Goal: Manage account settings

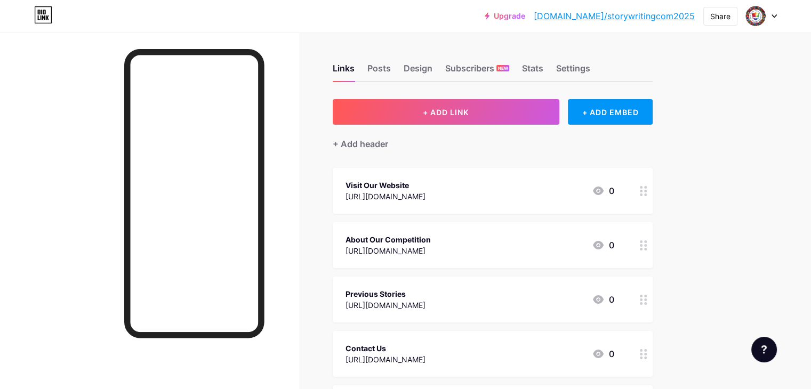
click at [757, 345] on div at bounding box center [764, 350] width 26 height 26
click at [757, 344] on div at bounding box center [764, 350] width 26 height 26
click at [590, 71] on div "Settings" at bounding box center [573, 71] width 34 height 19
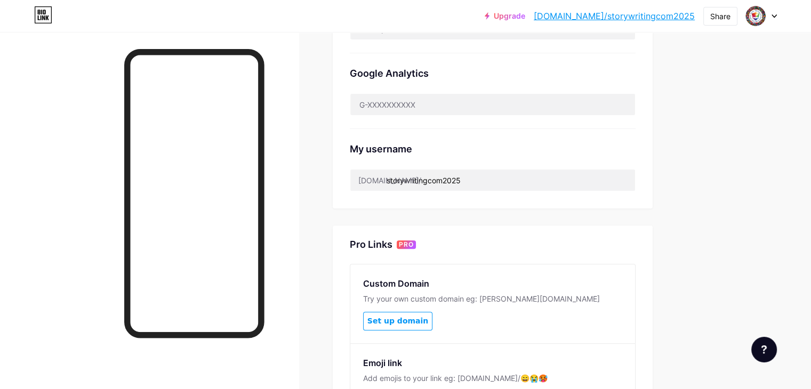
scroll to position [373, 0]
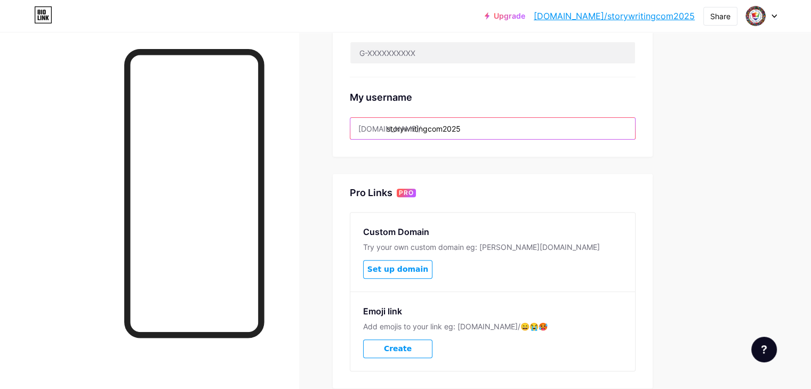
click at [486, 131] on input "storywritingcom2025" at bounding box center [492, 128] width 285 height 21
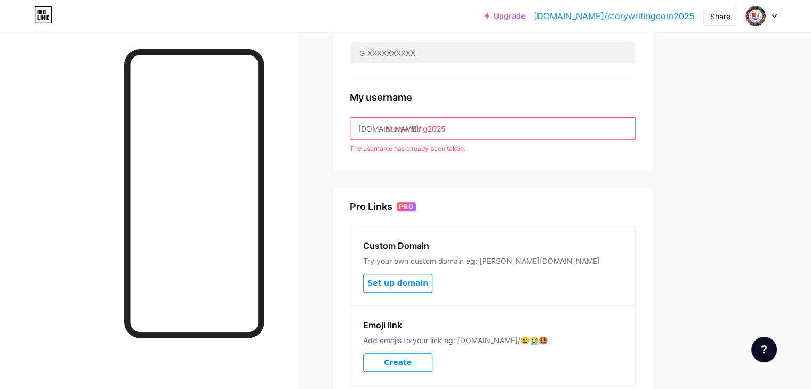
click at [482, 131] on input "storywriting2025" at bounding box center [492, 128] width 285 height 21
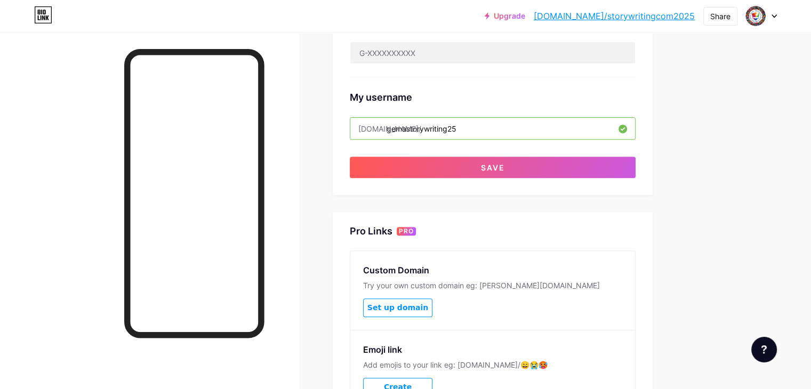
click at [494, 131] on input "gemastorywriting25" at bounding box center [492, 128] width 285 height 21
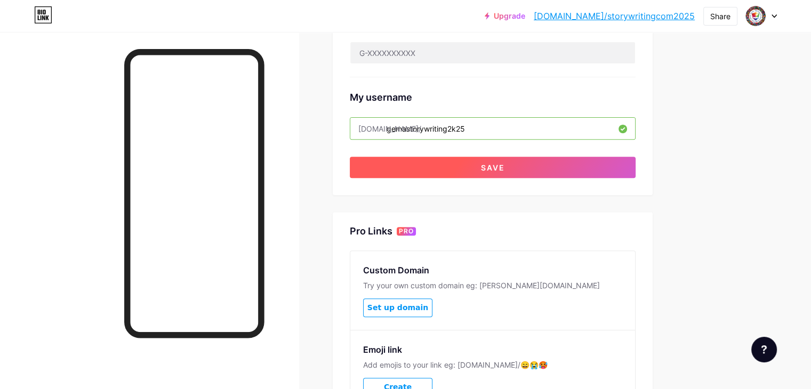
type input "gemastorywriting2k25"
click at [522, 160] on button "Save" at bounding box center [493, 167] width 286 height 21
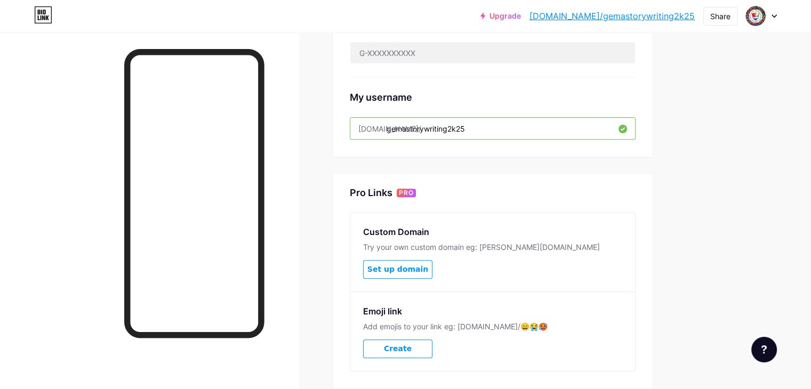
click at [628, 17] on link "[DOMAIN_NAME]/gemastorywriting2k25" at bounding box center [611, 16] width 165 height 13
